Goal: Transaction & Acquisition: Subscribe to service/newsletter

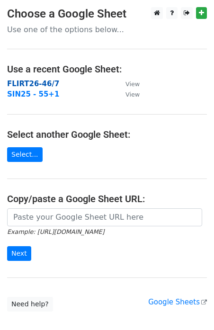
click at [45, 84] on strong "FLIRT26-46/7" at bounding box center [33, 84] width 52 height 9
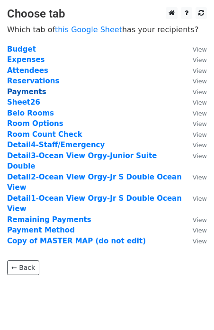
click at [37, 90] on strong "Payments" at bounding box center [26, 92] width 39 height 9
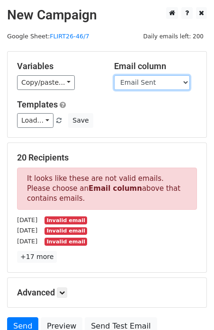
click at [158, 79] on select "Guest Date Type Method AmountDue AmountPaid TransactionFeeOverride TransactionF…" at bounding box center [152, 82] width 76 height 15
select select "Recipient"
click at [114, 75] on select "Guest Date Type Method AmountDue AmountPaid TransactionFeeOverride TransactionF…" at bounding box center [152, 82] width 76 height 15
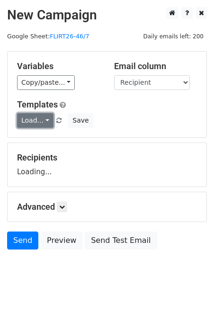
click at [43, 123] on link "Load..." at bounding box center [35, 120] width 36 height 15
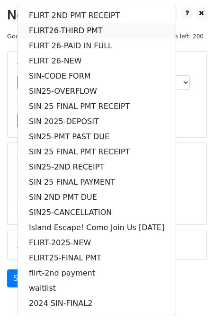
click at [47, 30] on link "FLIRT26-THIRD PMT" at bounding box center [97, 30] width 158 height 15
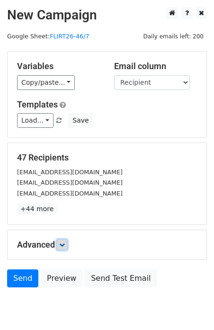
click at [67, 243] on link at bounding box center [62, 245] width 10 height 10
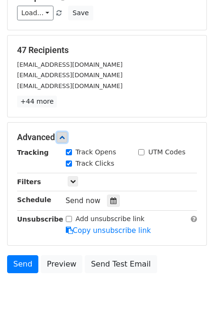
scroll to position [130, 0]
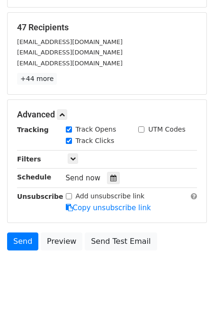
click at [71, 164] on div "Tracking Track Opens UTM Codes Track Clicks Filters Only include spreadsheet ro…" at bounding box center [107, 169] width 180 height 89
click at [71, 163] on div "Tracking Track Opens UTM Codes Track Clicks Filters Only include spreadsheet ro…" at bounding box center [107, 169] width 180 height 89
click at [71, 160] on icon at bounding box center [73, 159] width 6 height 6
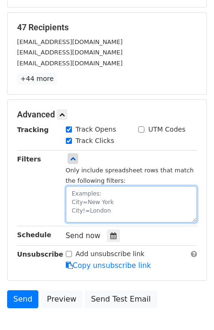
click at [88, 199] on textarea at bounding box center [132, 204] width 132 height 36
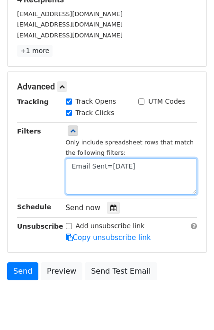
scroll to position [161, 0]
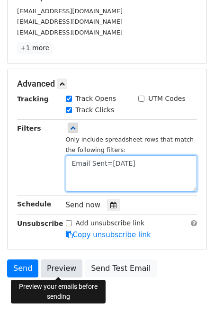
type textarea "Email Sent=10.08.25"
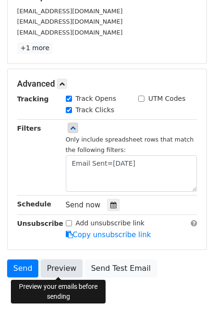
click at [54, 270] on link "Preview" at bounding box center [62, 268] width 42 height 18
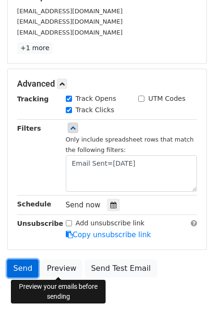
click at [24, 269] on link "Send" at bounding box center [22, 268] width 31 height 18
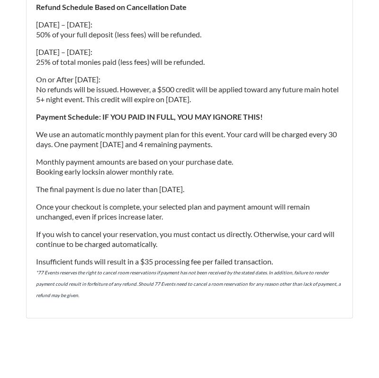
scroll to position [2614, 0]
